Goal: Task Accomplishment & Management: Use online tool/utility

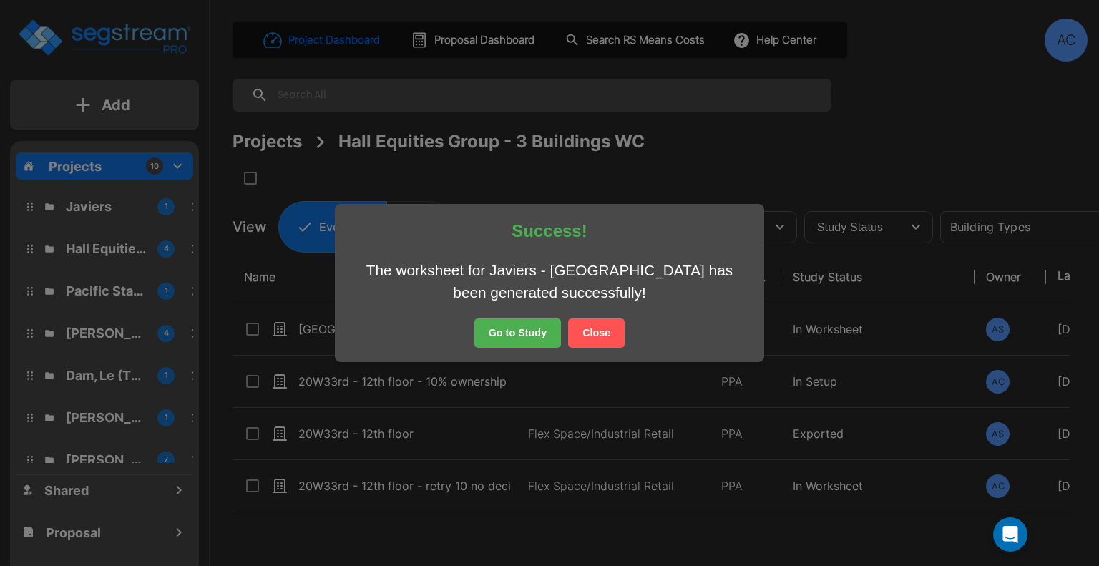
click at [608, 333] on button "Close" at bounding box center [596, 333] width 57 height 30
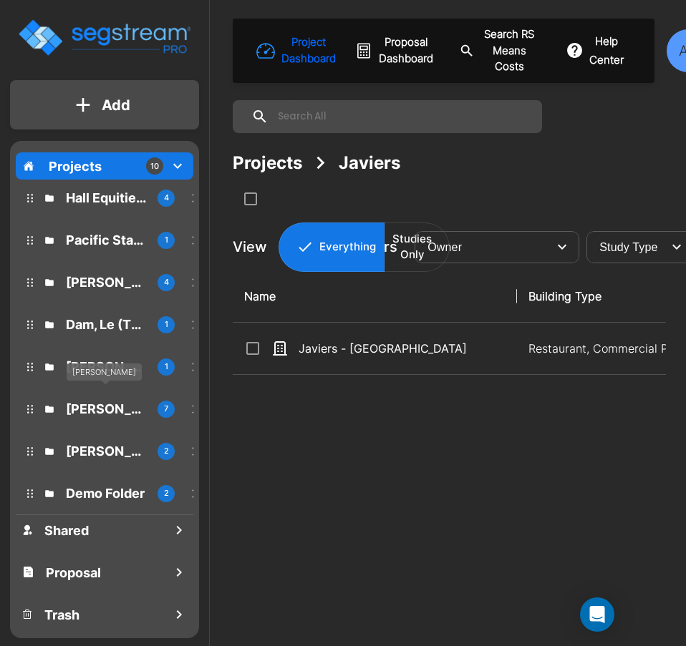
scroll to position [99, 0]
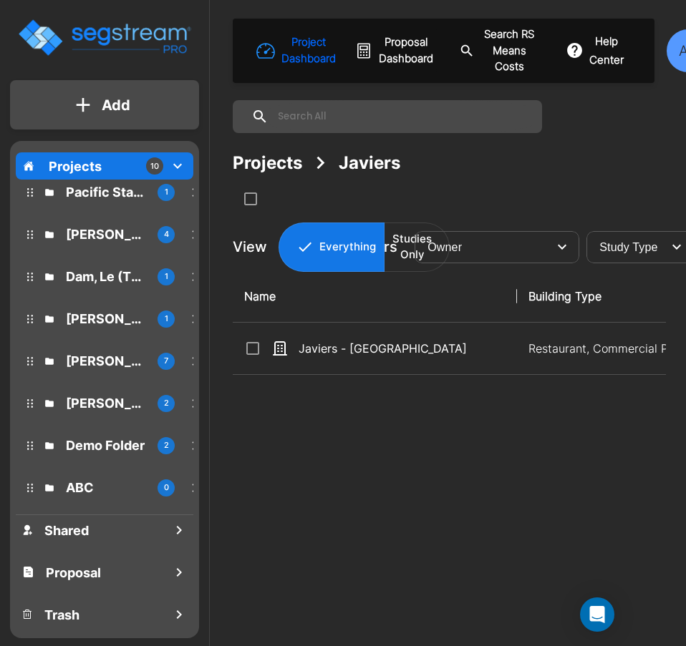
click at [47, 101] on button "Add" at bounding box center [104, 105] width 189 height 42
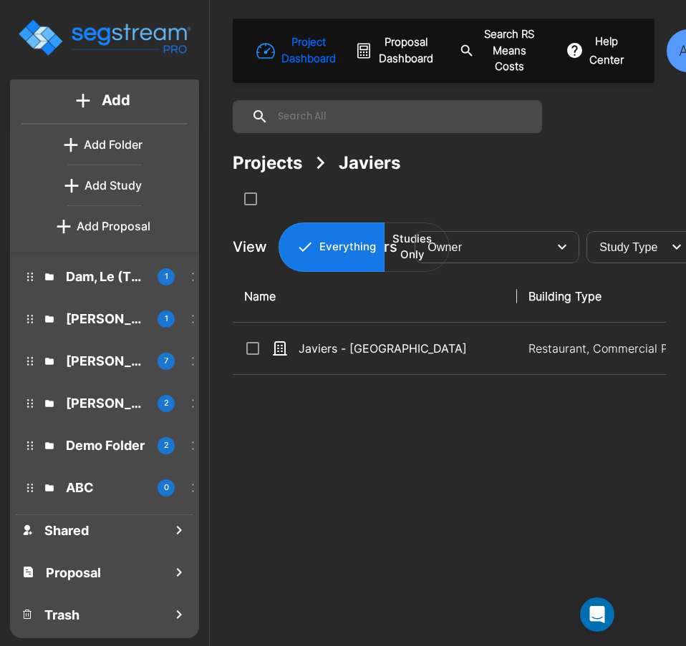
click at [132, 142] on p "Add Folder" at bounding box center [113, 144] width 59 height 17
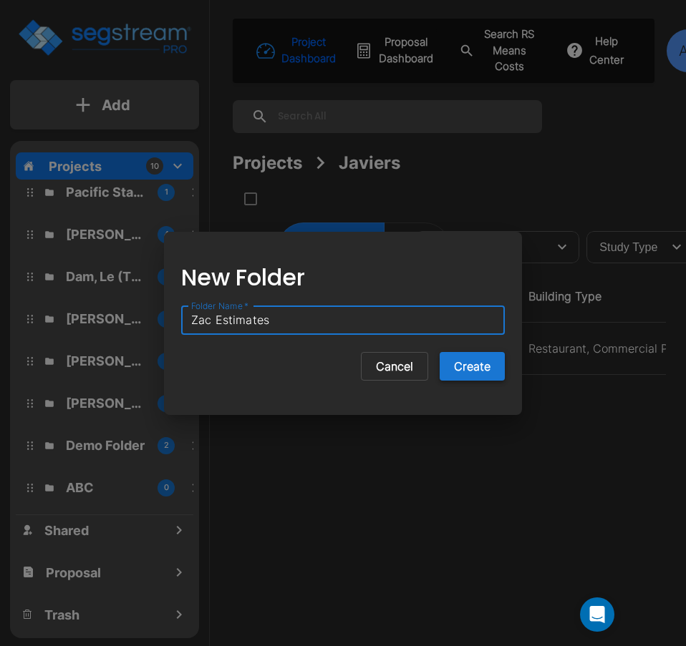
type input "Zac Estimates"
click at [465, 362] on button "Create" at bounding box center [471, 366] width 65 height 29
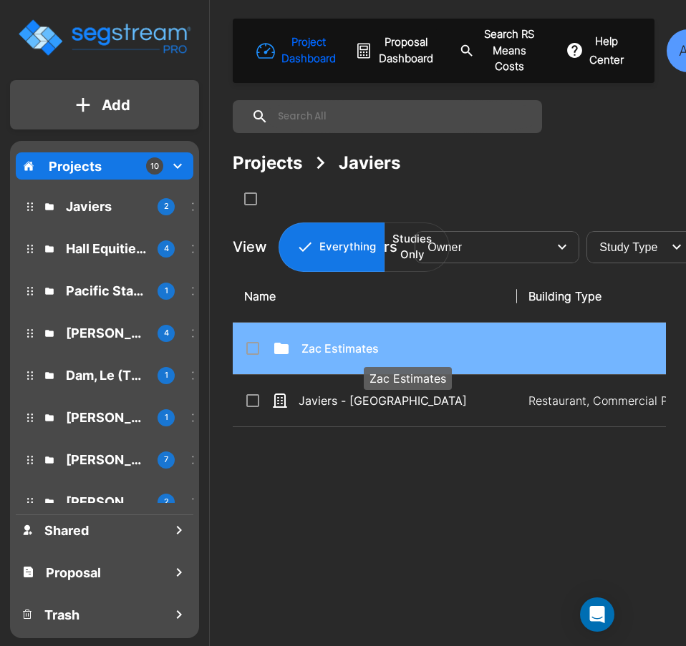
click at [360, 344] on p "Zac Estimates" at bounding box center [407, 348] width 213 height 17
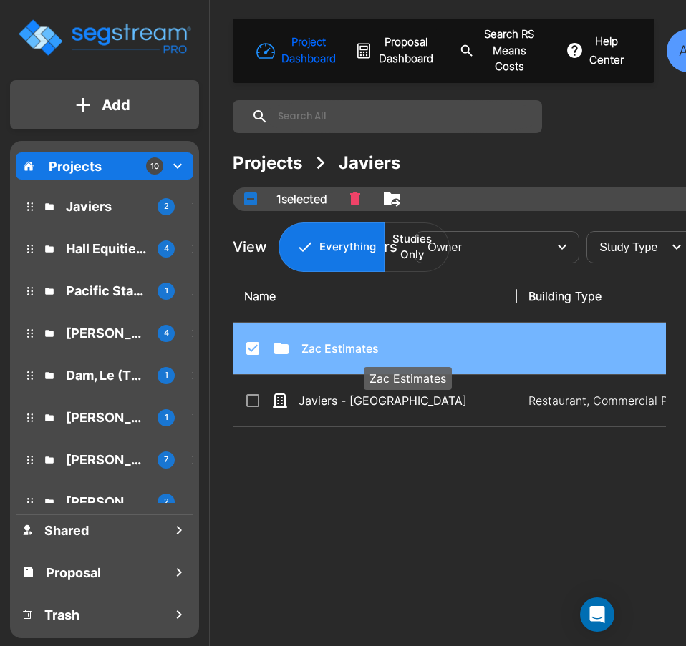
click at [360, 344] on p "Zac Estimates" at bounding box center [407, 348] width 213 height 17
checkbox input "false"
click at [360, 344] on p "Zac Estimates" at bounding box center [407, 348] width 213 height 17
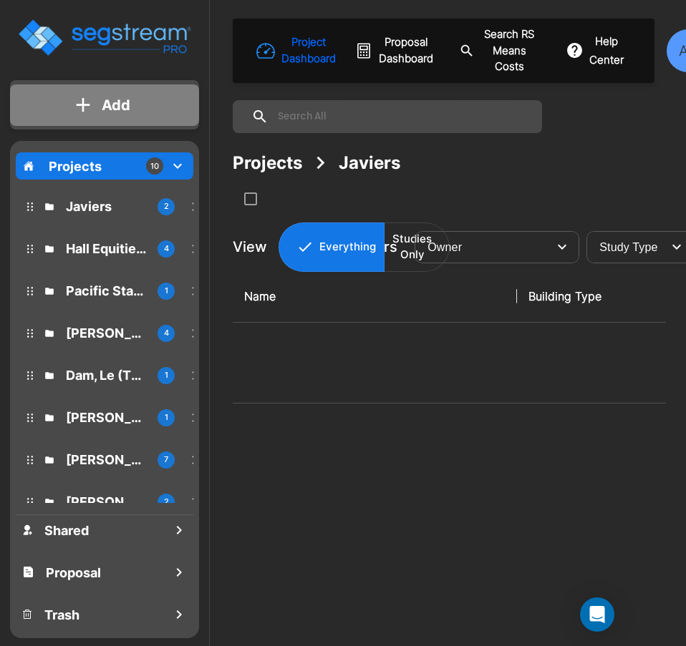
click at [122, 112] on p "Add" at bounding box center [116, 104] width 29 height 21
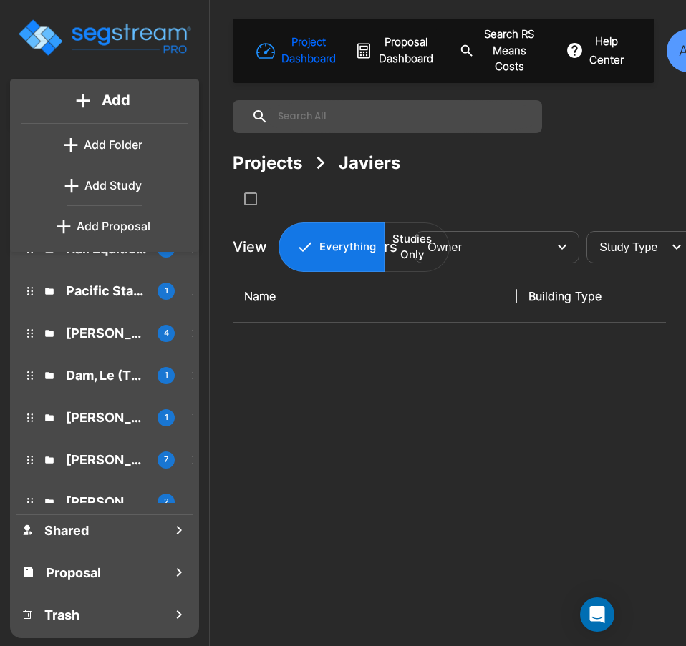
scroll to position [2, 0]
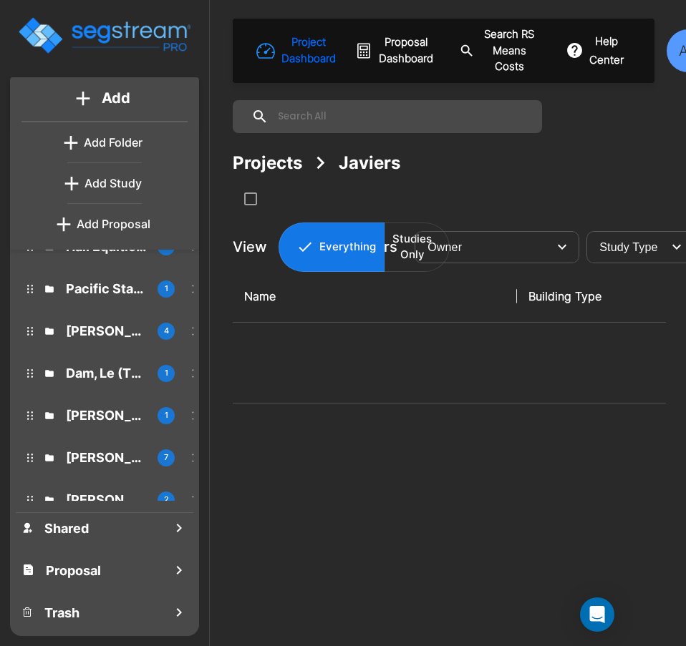
click at [120, 228] on p "Add Proposal" at bounding box center [114, 223] width 74 height 17
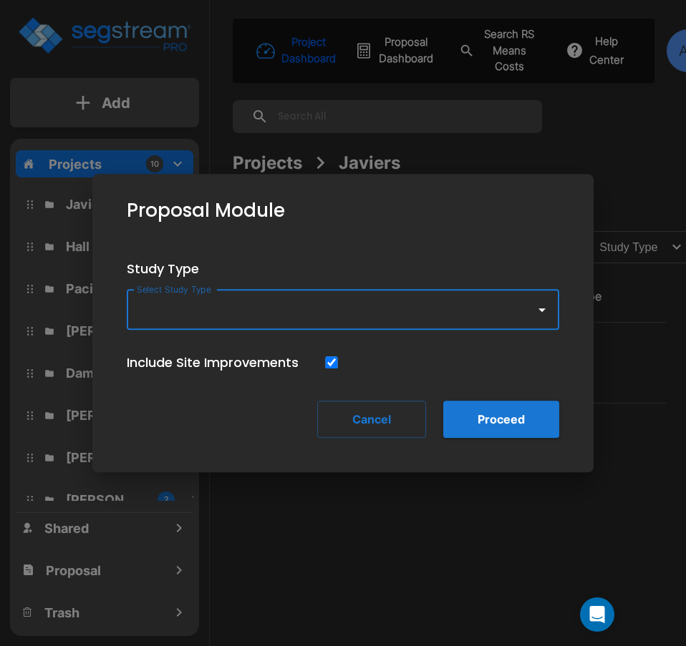
click at [546, 313] on icon "button" at bounding box center [541, 309] width 17 height 17
click at [494, 313] on input "Select Study Type" at bounding box center [327, 309] width 389 height 27
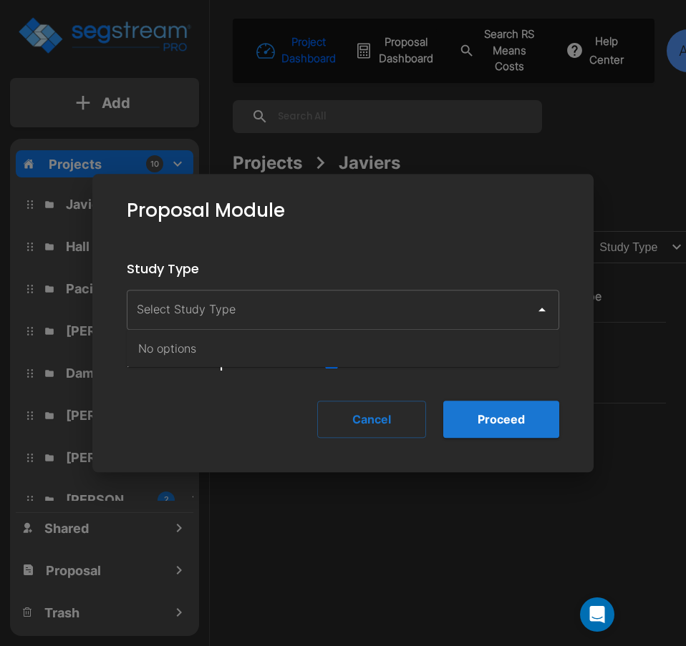
click at [324, 250] on div "Study Type Select Study Type Select Study Type Include Site Improvements Cancel…" at bounding box center [343, 348] width 478 height 225
click at [422, 318] on input "Select Study Type" at bounding box center [327, 309] width 389 height 27
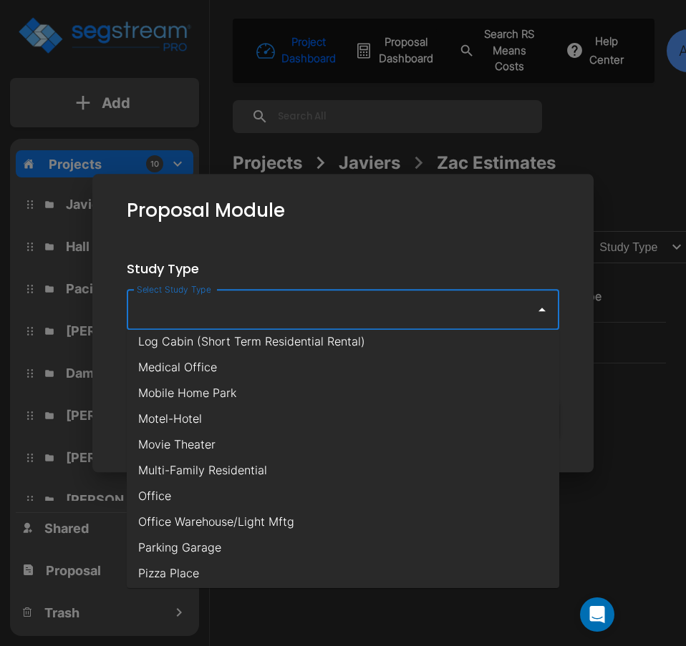
scroll to position [716, 0]
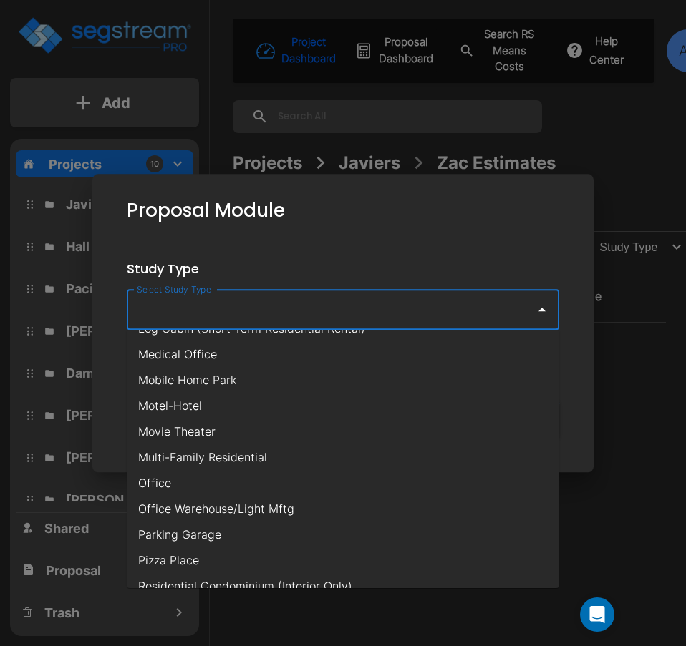
click at [308, 407] on li "Motel-Hotel" at bounding box center [343, 406] width 432 height 26
type input "Motel-Hotel"
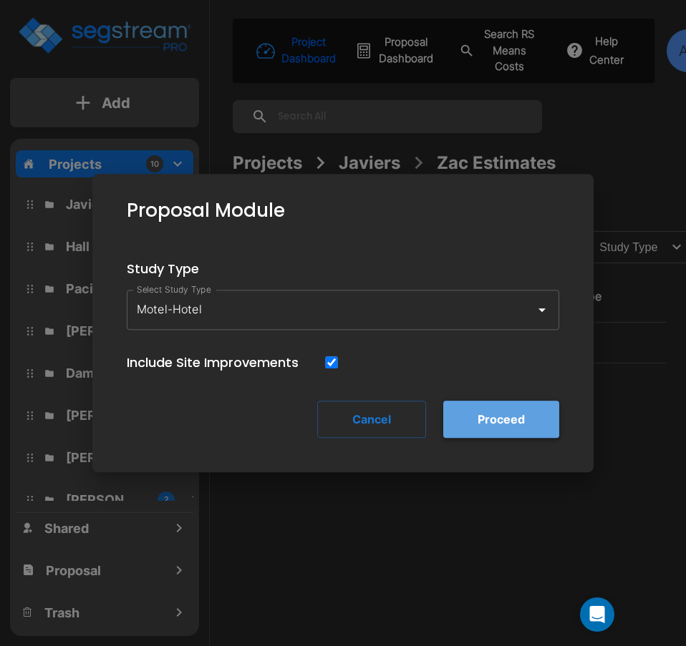
click at [490, 419] on button "Proceed" at bounding box center [501, 419] width 116 height 37
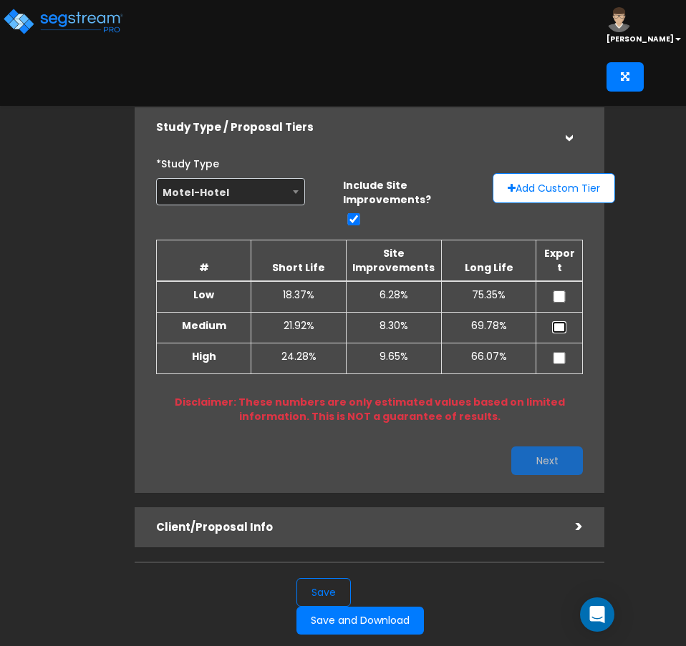
click at [562, 329] on input "checkbox" at bounding box center [559, 327] width 14 height 12
checkbox input "true"
click at [545, 462] on button "Next" at bounding box center [547, 461] width 72 height 29
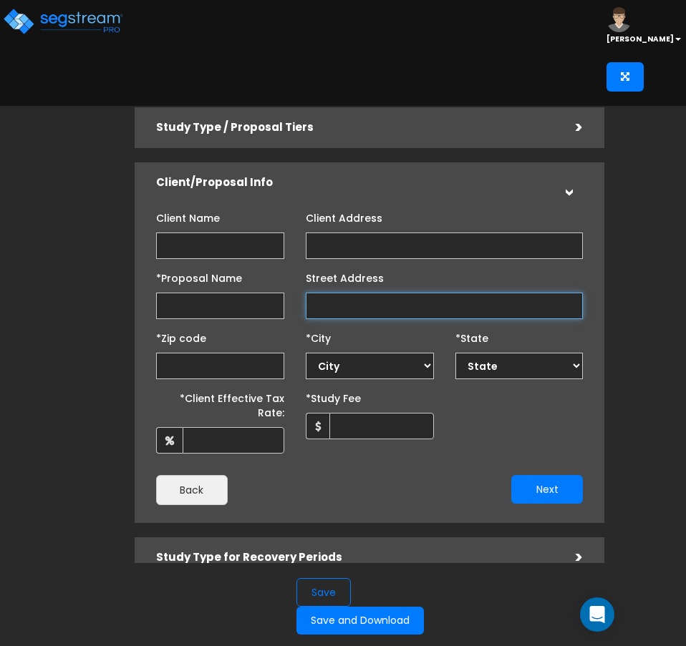
click at [345, 302] on input "Street Address" at bounding box center [445, 306] width 278 height 26
paste input "• 7458 Broadway, Lemon Grove CA"
drag, startPoint x: 334, startPoint y: 308, endPoint x: 268, endPoint y: 303, distance: 66.0
click at [268, 303] on div "*Proposal Name Street Address" at bounding box center [369, 292] width 449 height 53
type input "7458 Broadway, Lemon Grove CA"
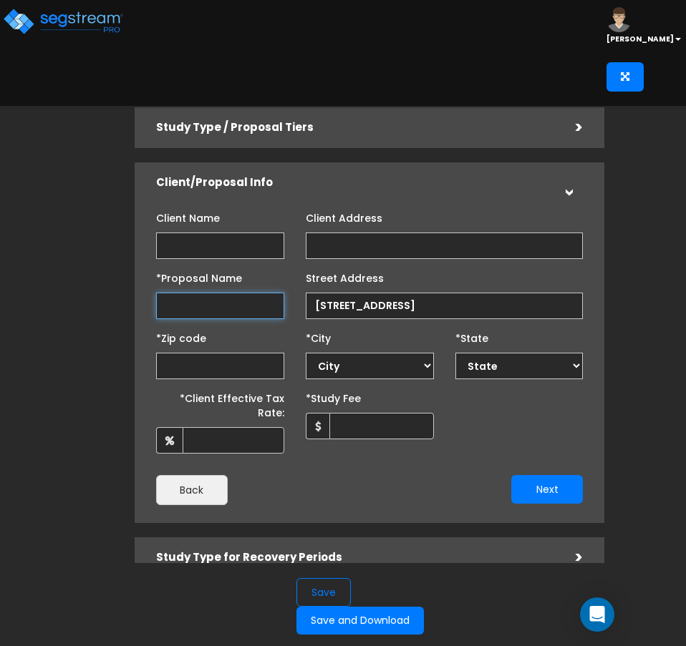
click at [265, 308] on input "*Proposal Name" at bounding box center [220, 306] width 128 height 26
type input "Rodeway Inn - Lemon Grove"
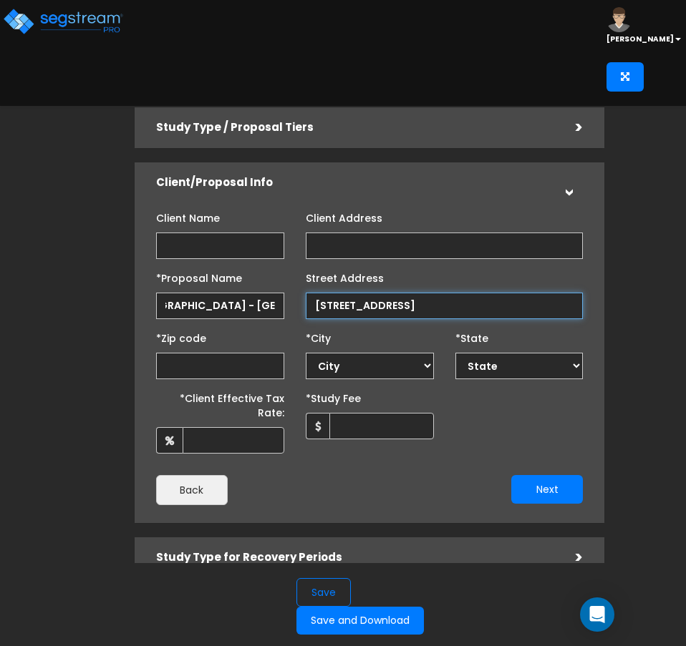
scroll to position [0, 0]
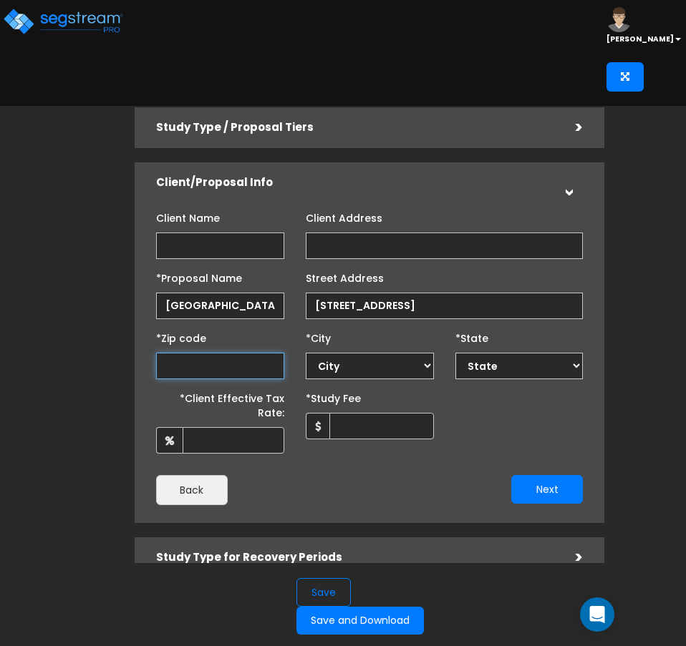
select select "National Average"
click at [247, 372] on input "text" at bounding box center [220, 366] width 128 height 26
type input "91"
select select "CA"
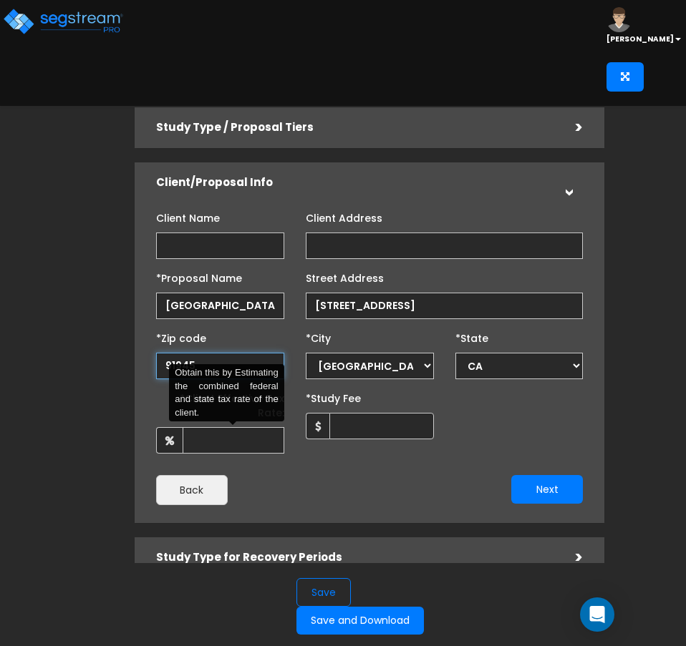
type input "91945"
click at [251, 428] on input "*Client Effective Tax Rate:" at bounding box center [234, 440] width 102 height 26
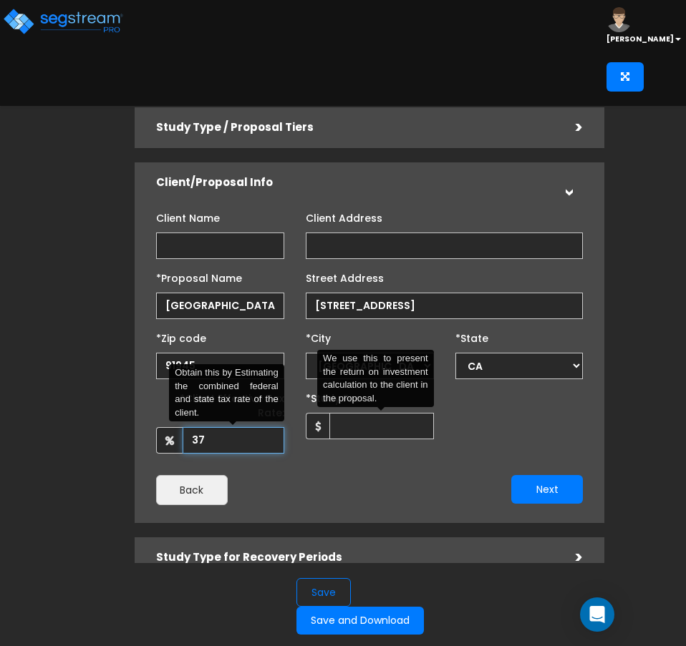
type input "37"
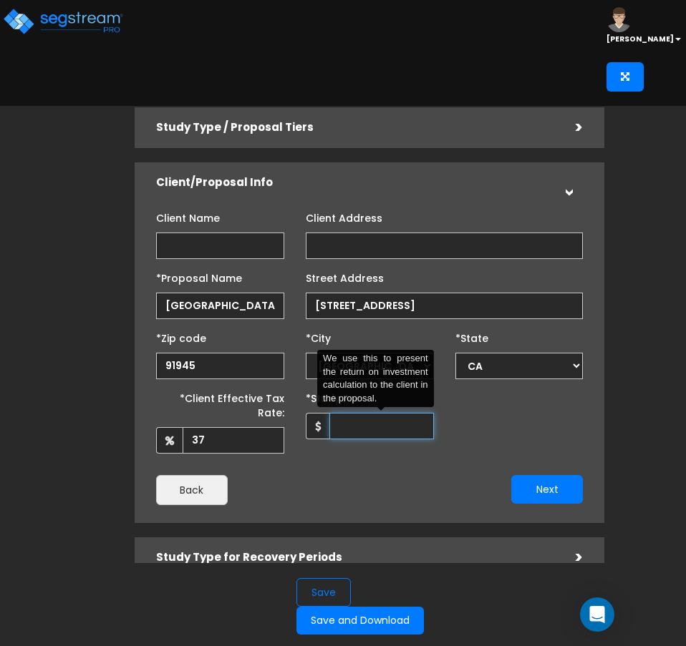
click at [363, 439] on input "*Study Fee" at bounding box center [381, 426] width 104 height 26
type input "7,000"
click at [570, 477] on button "Next" at bounding box center [547, 489] width 72 height 29
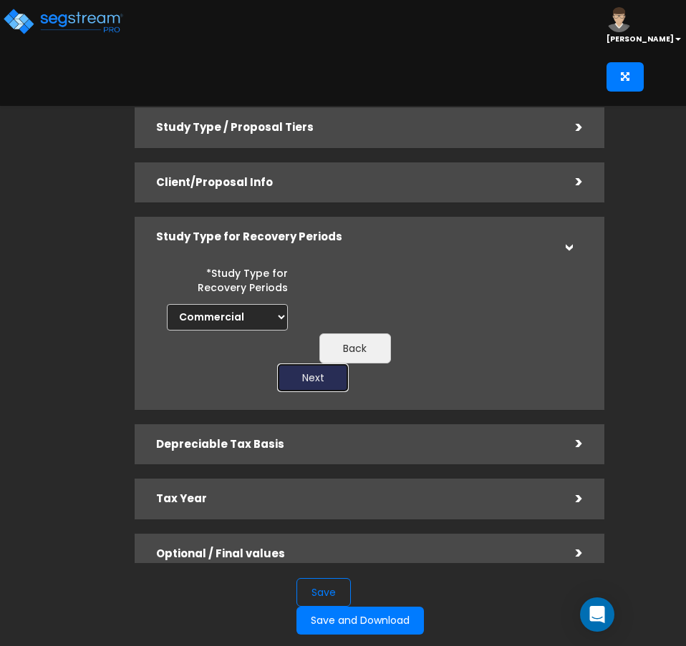
click at [333, 375] on button "Next" at bounding box center [313, 378] width 72 height 29
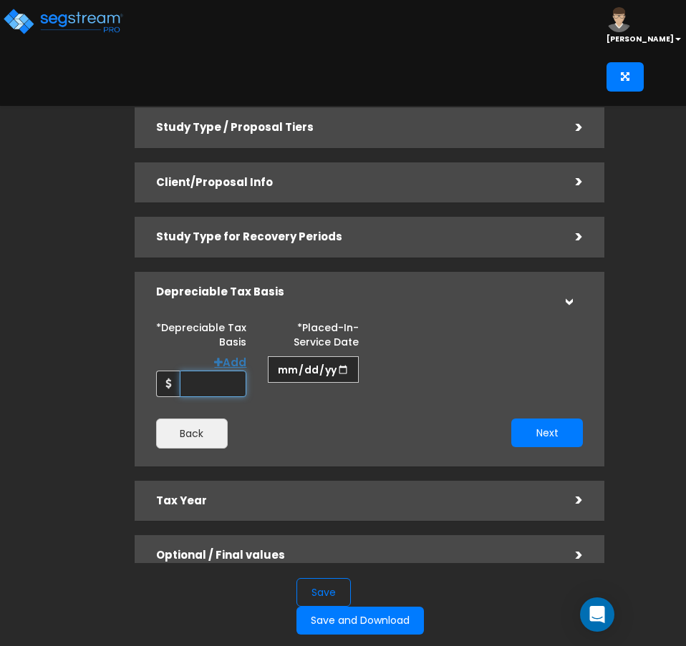
click at [211, 387] on input "*Depreciable Tax Basis" at bounding box center [213, 384] width 67 height 26
click at [213, 381] on input "*Depreciable Tax Basis" at bounding box center [213, 384] width 67 height 26
type input "3,800,000"
click at [302, 361] on input "date" at bounding box center [313, 369] width 91 height 26
type input "2023-01-01"
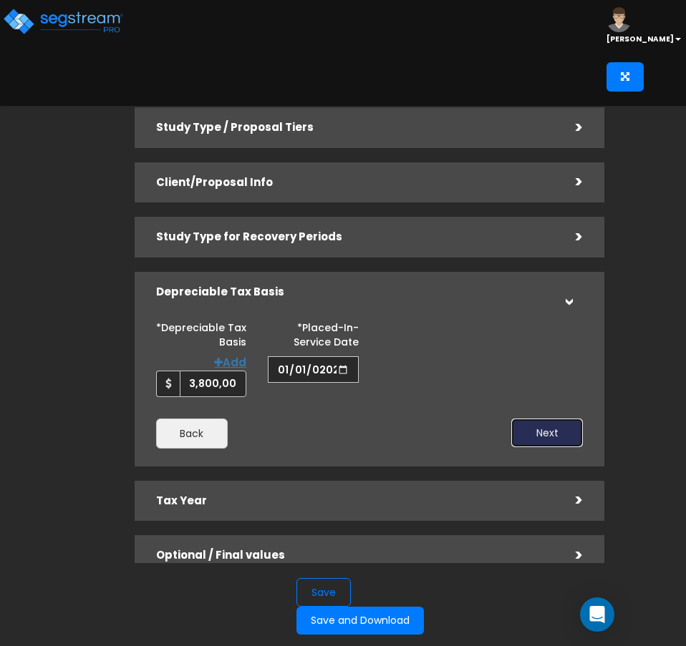
click at [538, 431] on button "Next" at bounding box center [547, 433] width 72 height 29
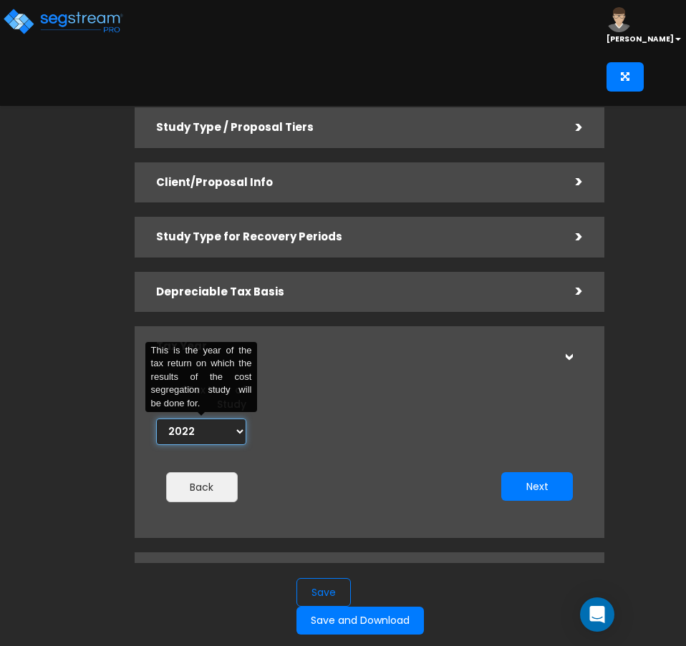
click at [239, 429] on select "2022 2023 2024 2025 2026" at bounding box center [201, 432] width 91 height 26
select select "2025"
click at [156, 419] on select "2022 2023 2024 2025 2026" at bounding box center [201, 432] width 91 height 26
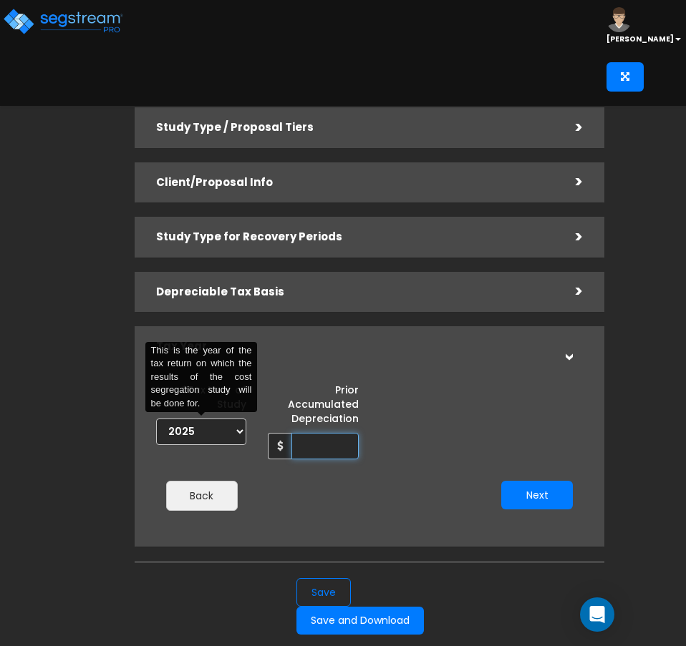
click at [324, 447] on input "Prior Accumulated Depreciation" at bounding box center [324, 446] width 67 height 26
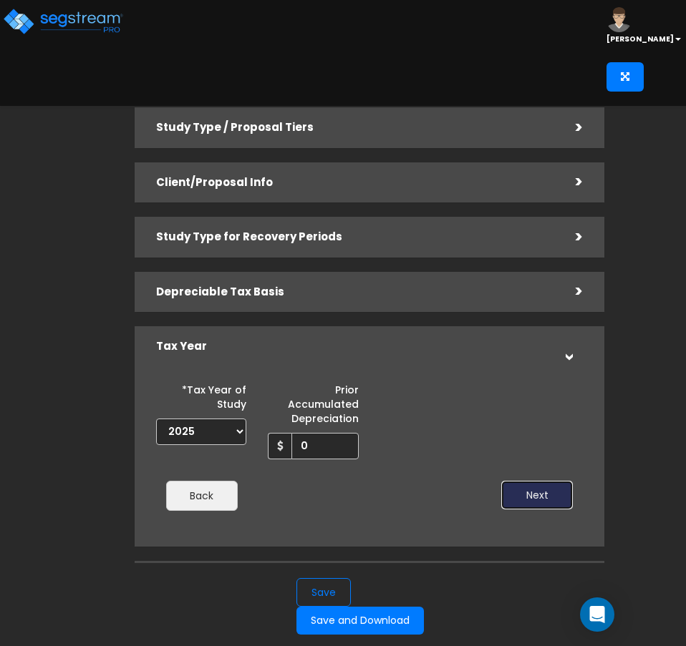
click at [522, 499] on button "Next" at bounding box center [537, 495] width 72 height 29
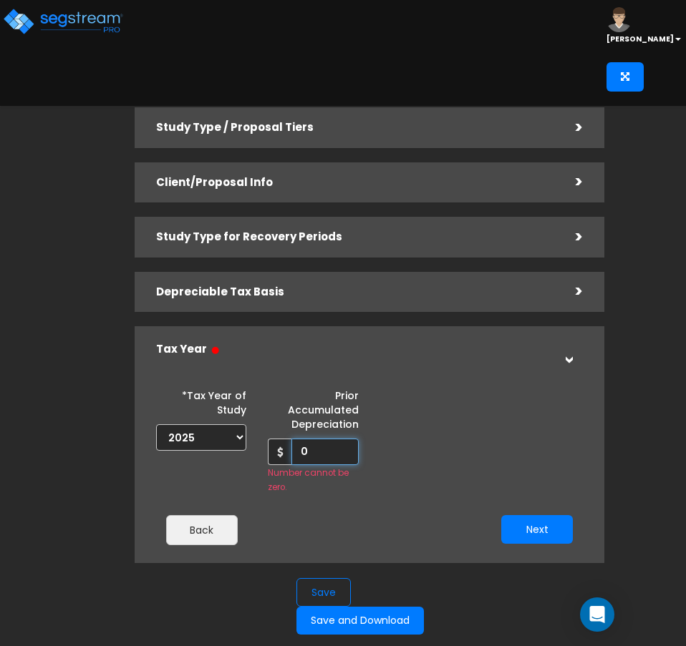
drag, startPoint x: 323, startPoint y: 456, endPoint x: 273, endPoint y: 454, distance: 50.1
click at [273, 454] on div "0" at bounding box center [313, 452] width 91 height 26
type input "300,000"
click at [522, 537] on button "Next" at bounding box center [537, 529] width 72 height 29
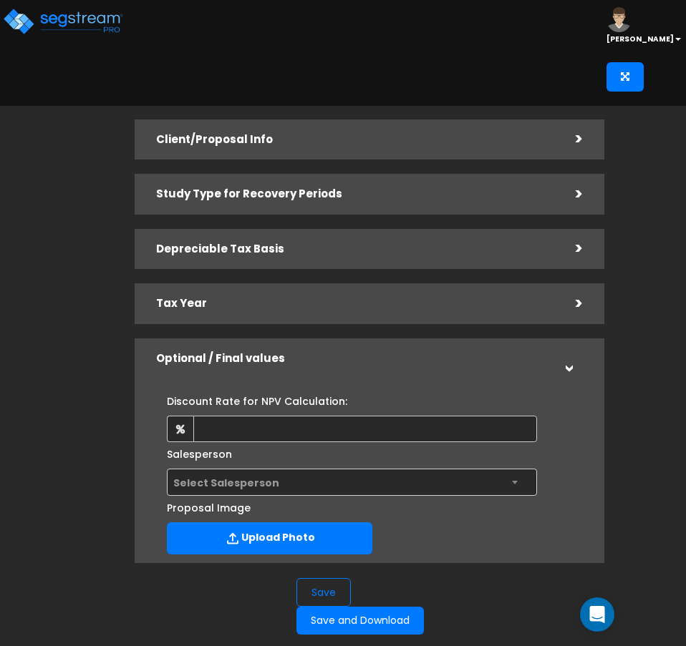
scroll to position [143, 0]
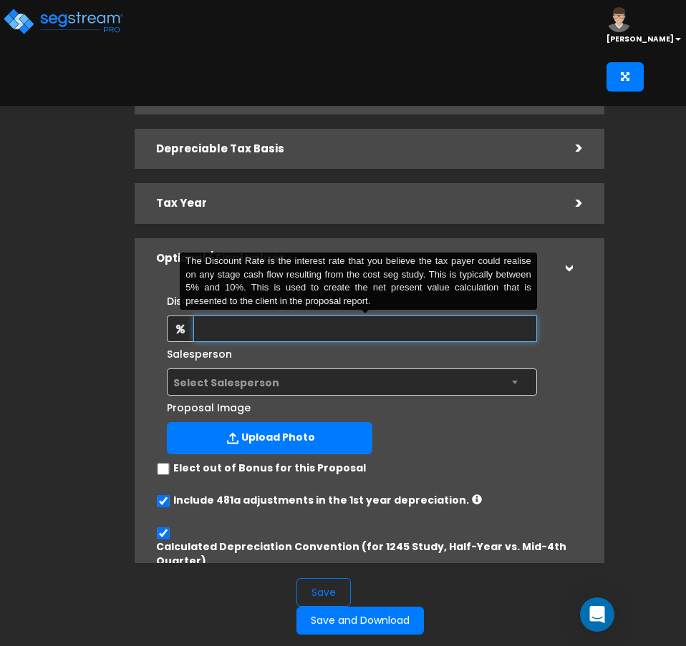
click at [376, 329] on input "text" at bounding box center [365, 329] width 344 height 26
type input "8"
click at [402, 386] on div "Elect out of Bonus for this Proposal" at bounding box center [369, 391] width 449 height 175
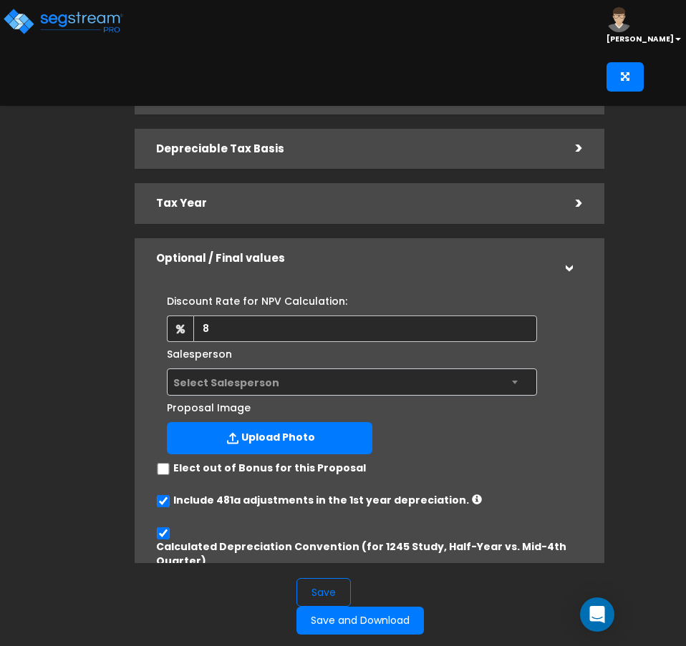
click at [526, 379] on div "Elect out of Bonus for this Proposal" at bounding box center [369, 391] width 449 height 175
click at [515, 381] on div "Elect out of Bonus for this Proposal" at bounding box center [369, 391] width 449 height 175
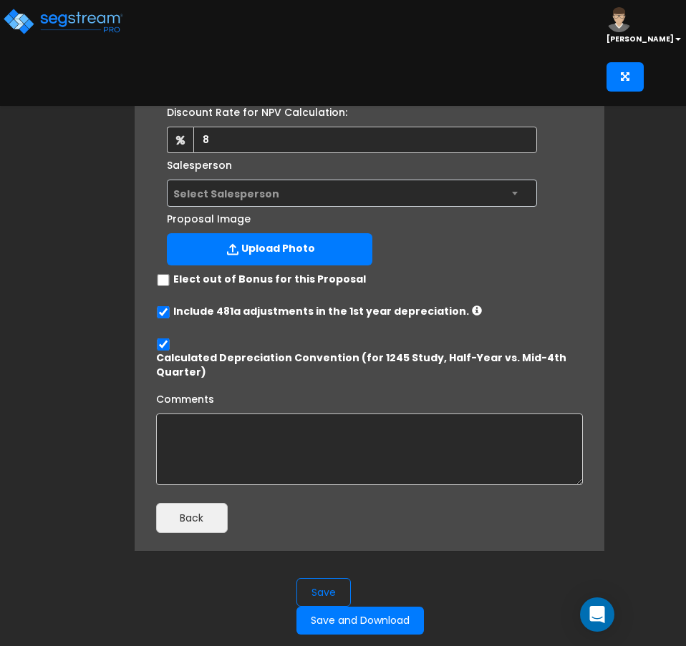
scroll to position [333, 0]
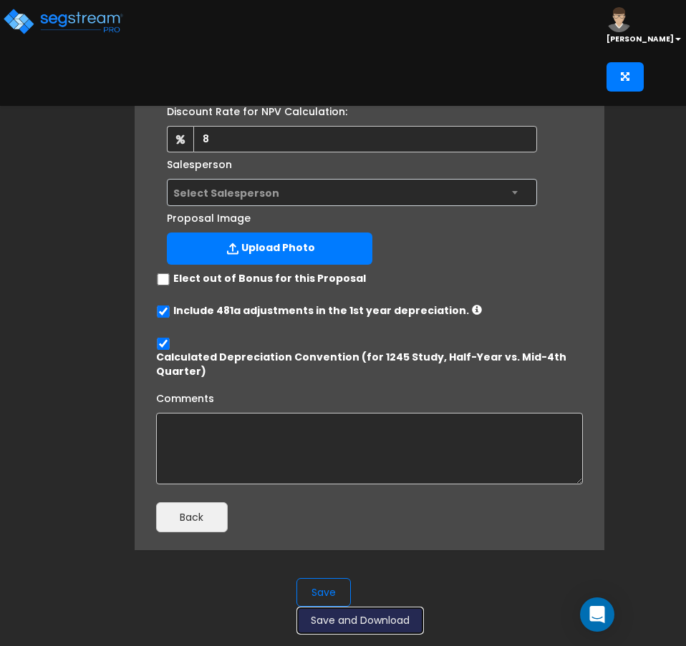
click at [381, 622] on button "Save and Download" at bounding box center [359, 621] width 127 height 28
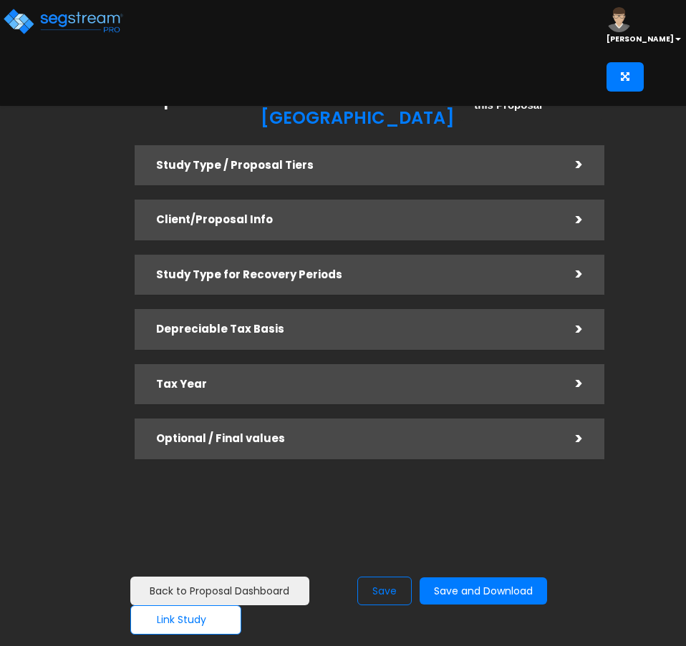
checkbox input "true"
